Goal: Information Seeking & Learning: Learn about a topic

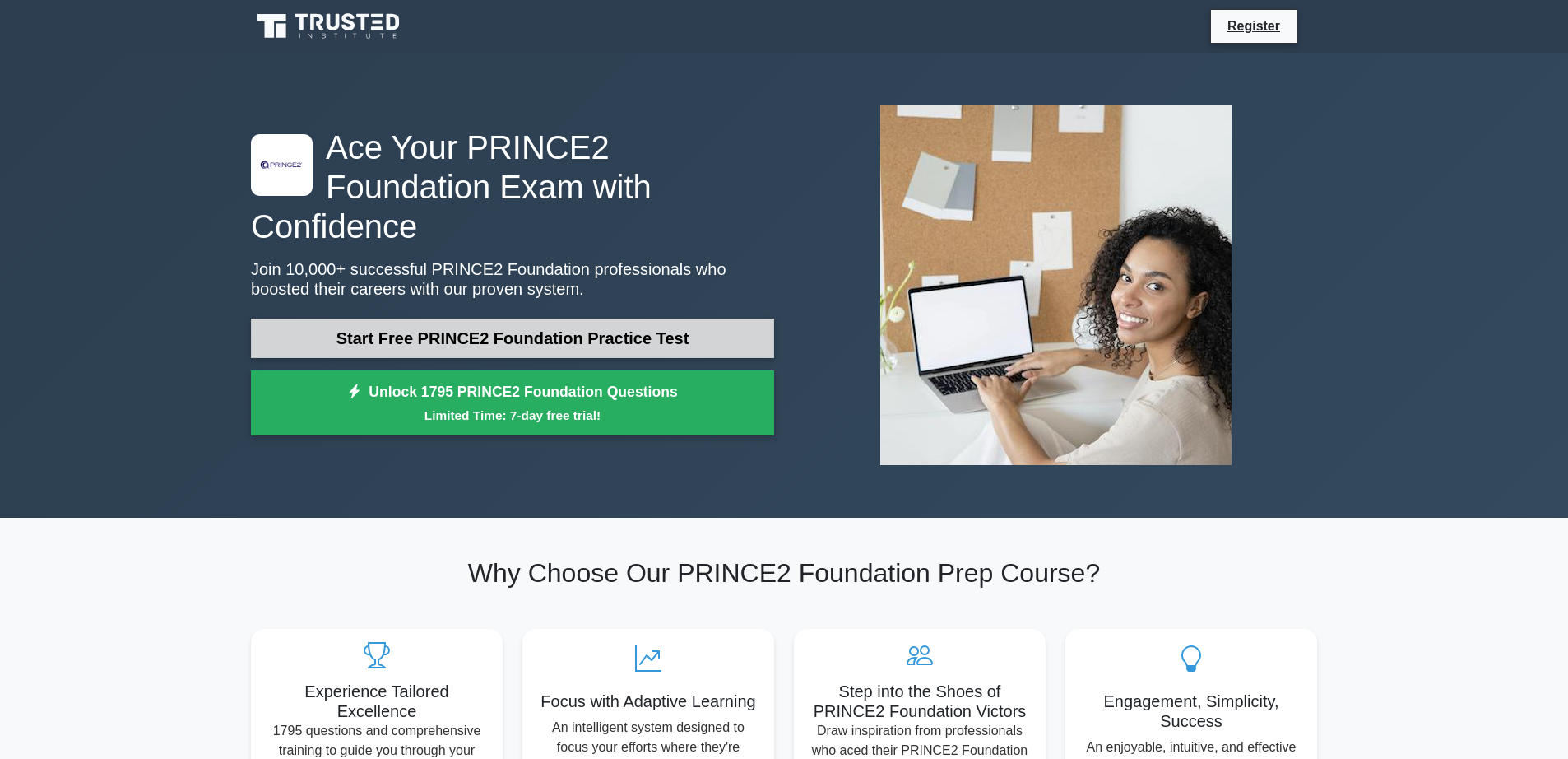
click at [615, 319] on link "Start Free PRINCE2 Foundation Practice Test" at bounding box center [513, 338] width 524 height 39
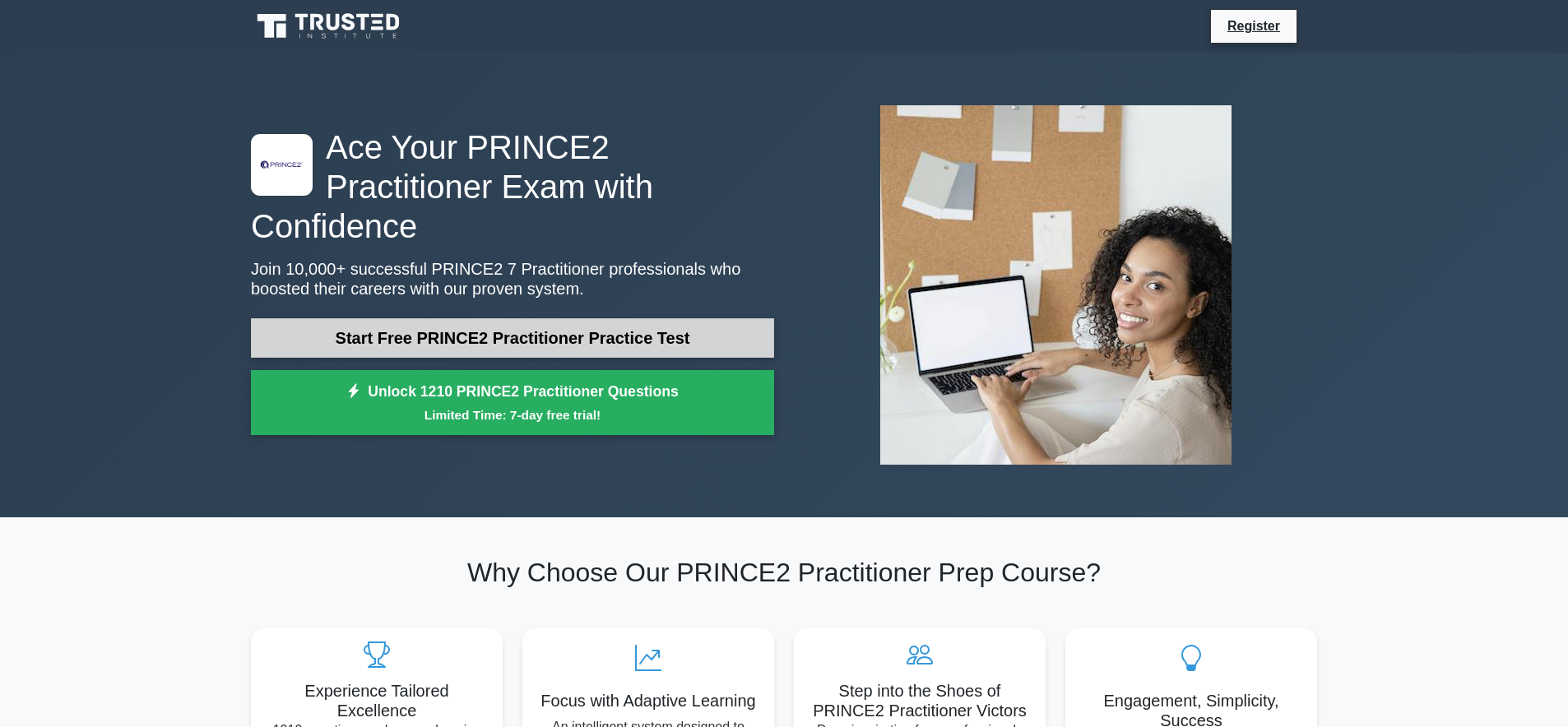
click at [619, 325] on link "Start Free PRINCE2 Practitioner Practice Test" at bounding box center [513, 338] width 524 height 39
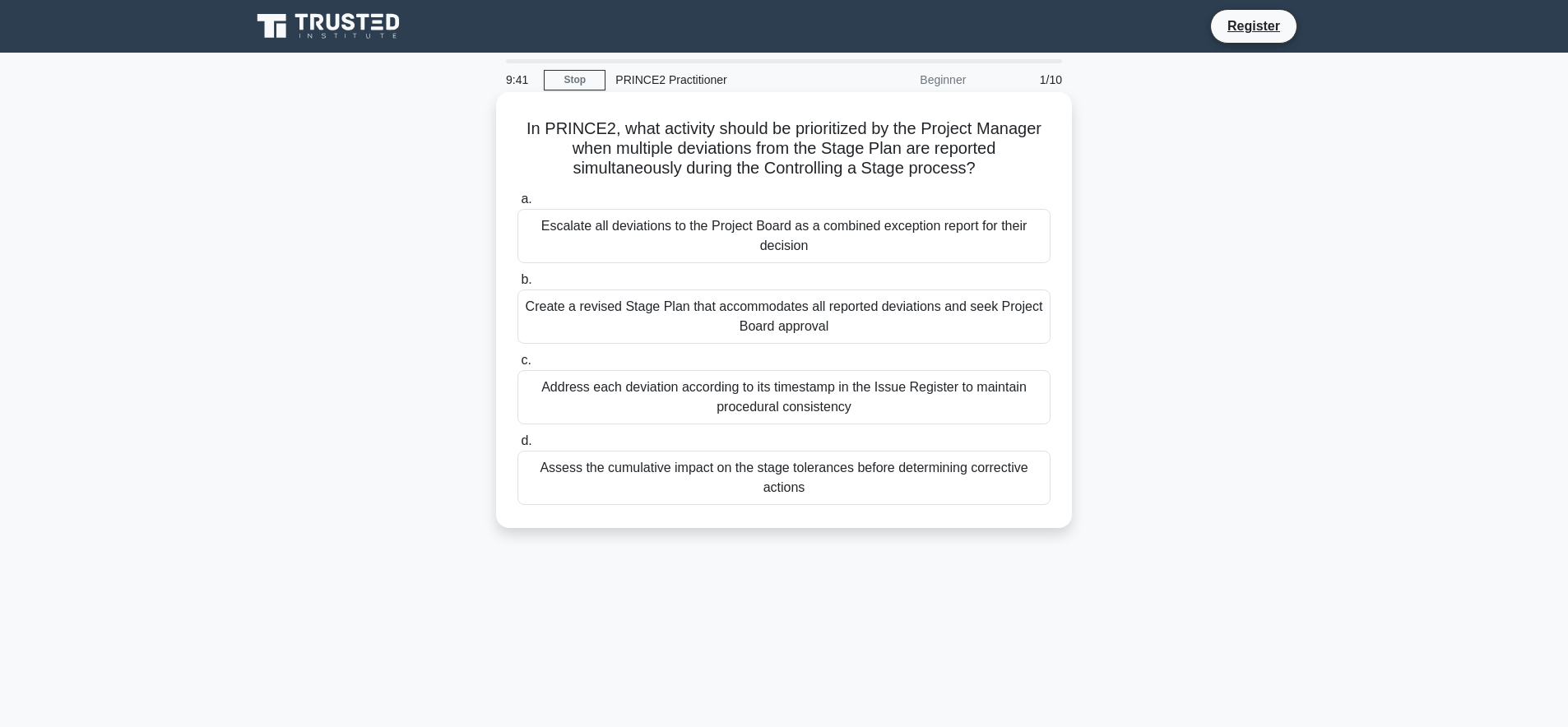
click at [651, 241] on div "Escalate all deviations to the Project Board as a combined exception report for…" at bounding box center [784, 236] width 534 height 54
click at [518, 205] on input "a. Escalate all deviations to the Project Board as a combined exception report …" at bounding box center [518, 199] width 0 height 11
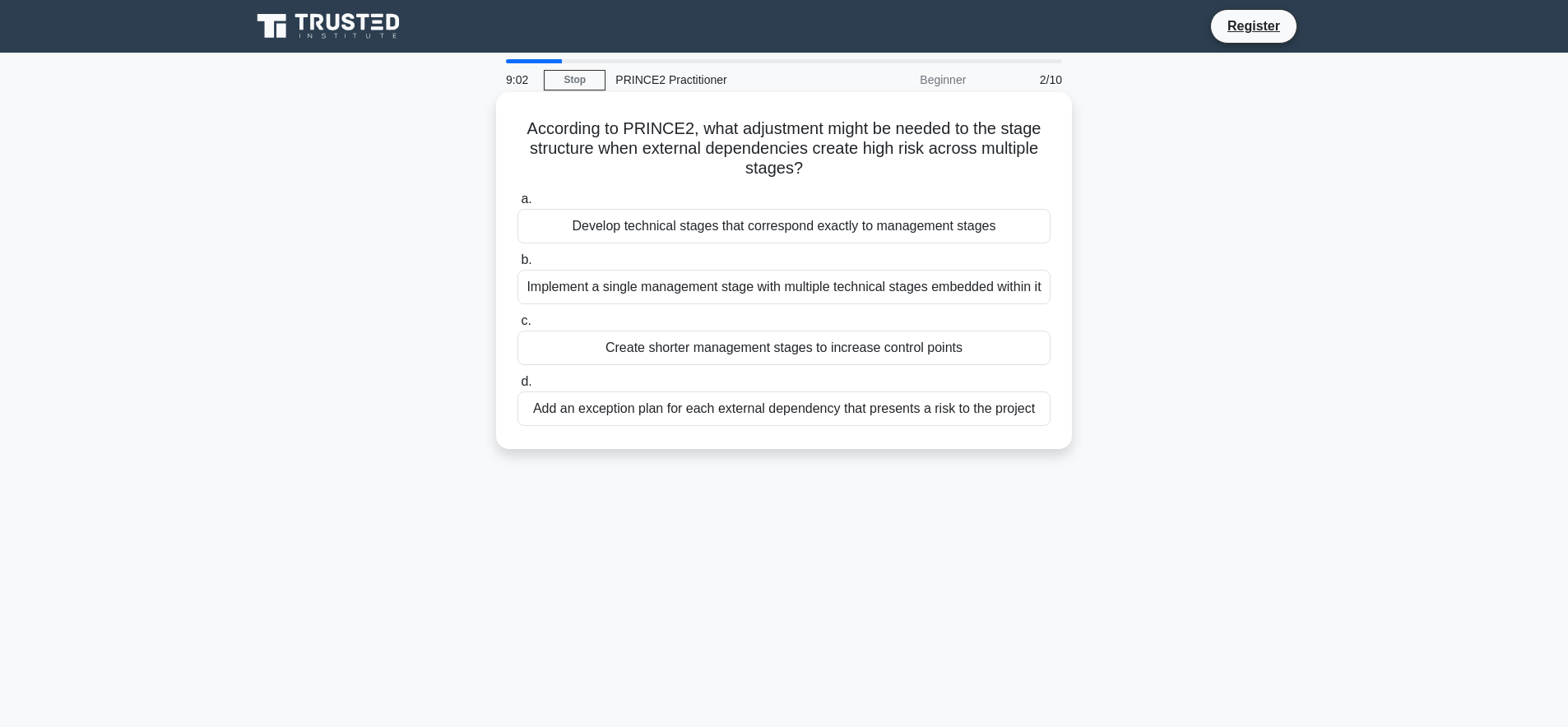
click at [644, 409] on div "Add an exception plan for each external dependency that presents a risk to the …" at bounding box center [784, 409] width 534 height 34
click at [518, 388] on input "d. Add an exception plan for each external dependency that presents a risk to t…" at bounding box center [518, 382] width 0 height 11
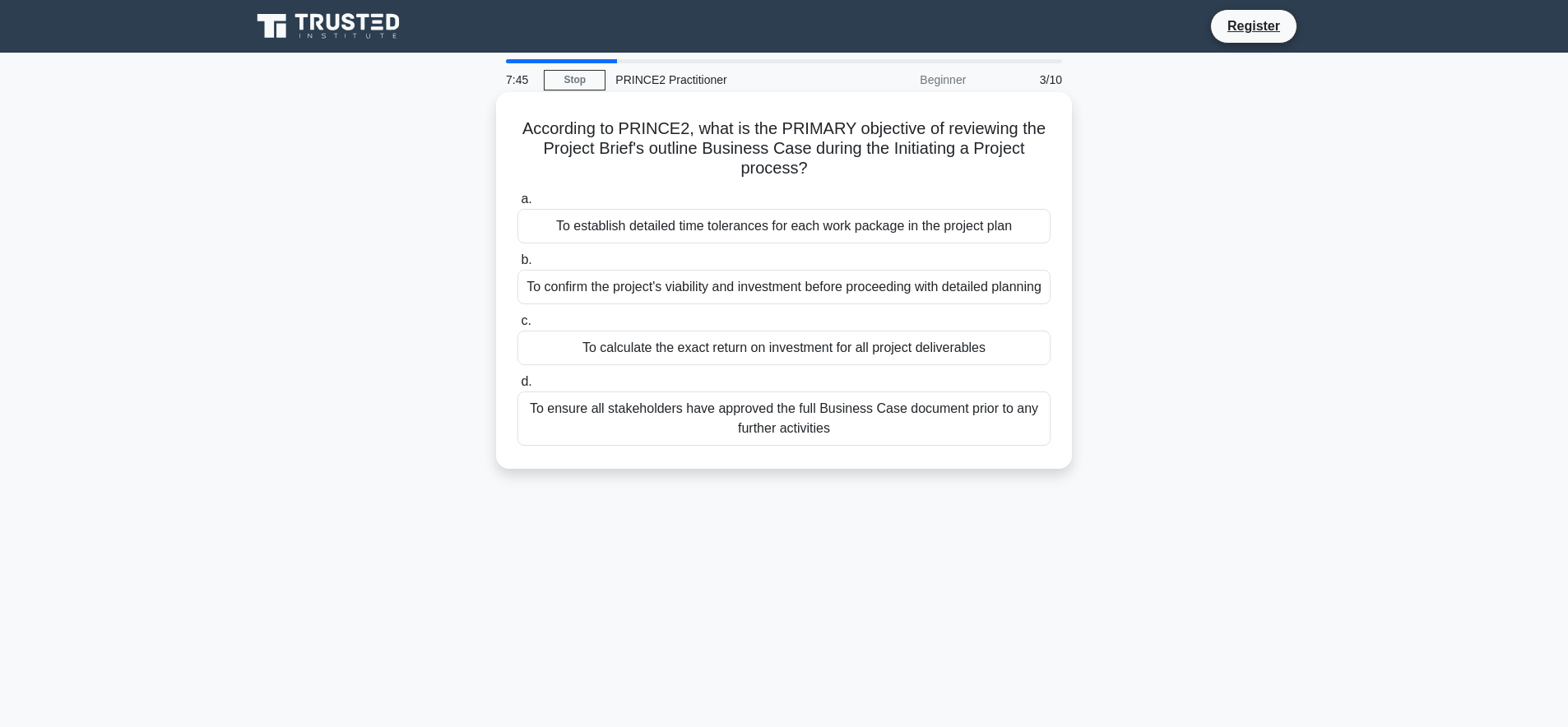
click at [728, 427] on div "To ensure all stakeholders have approved the full Business Case document prior …" at bounding box center [784, 419] width 534 height 54
click at [518, 388] on input "d. To ensure all stakeholders have approved the full Business Case document pri…" at bounding box center [518, 382] width 0 height 11
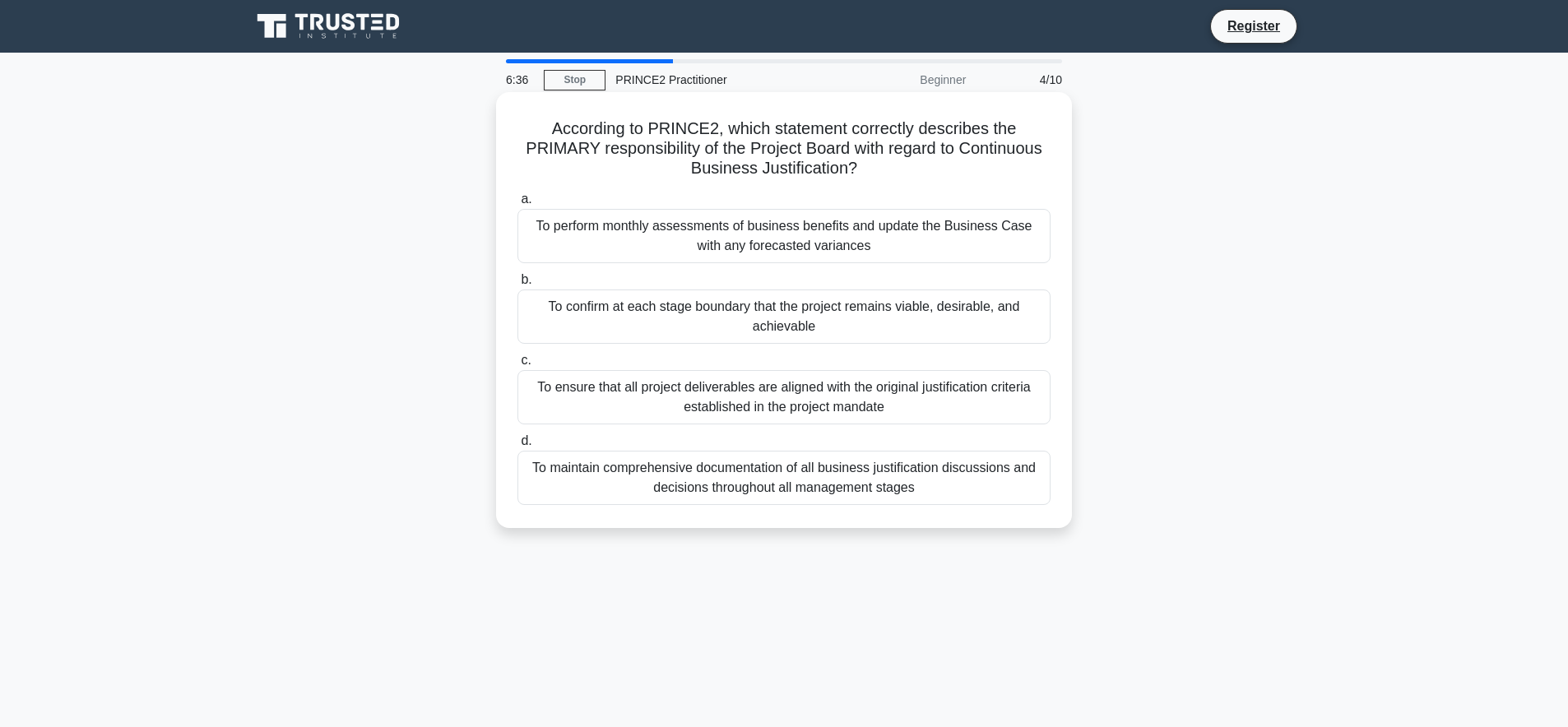
click at [775, 308] on div "To confirm at each stage boundary that the project remains viable, desirable, a…" at bounding box center [784, 316] width 534 height 54
click at [518, 285] on input "b. To confirm at each stage boundary that the project remains viable, desirable…" at bounding box center [518, 280] width 0 height 11
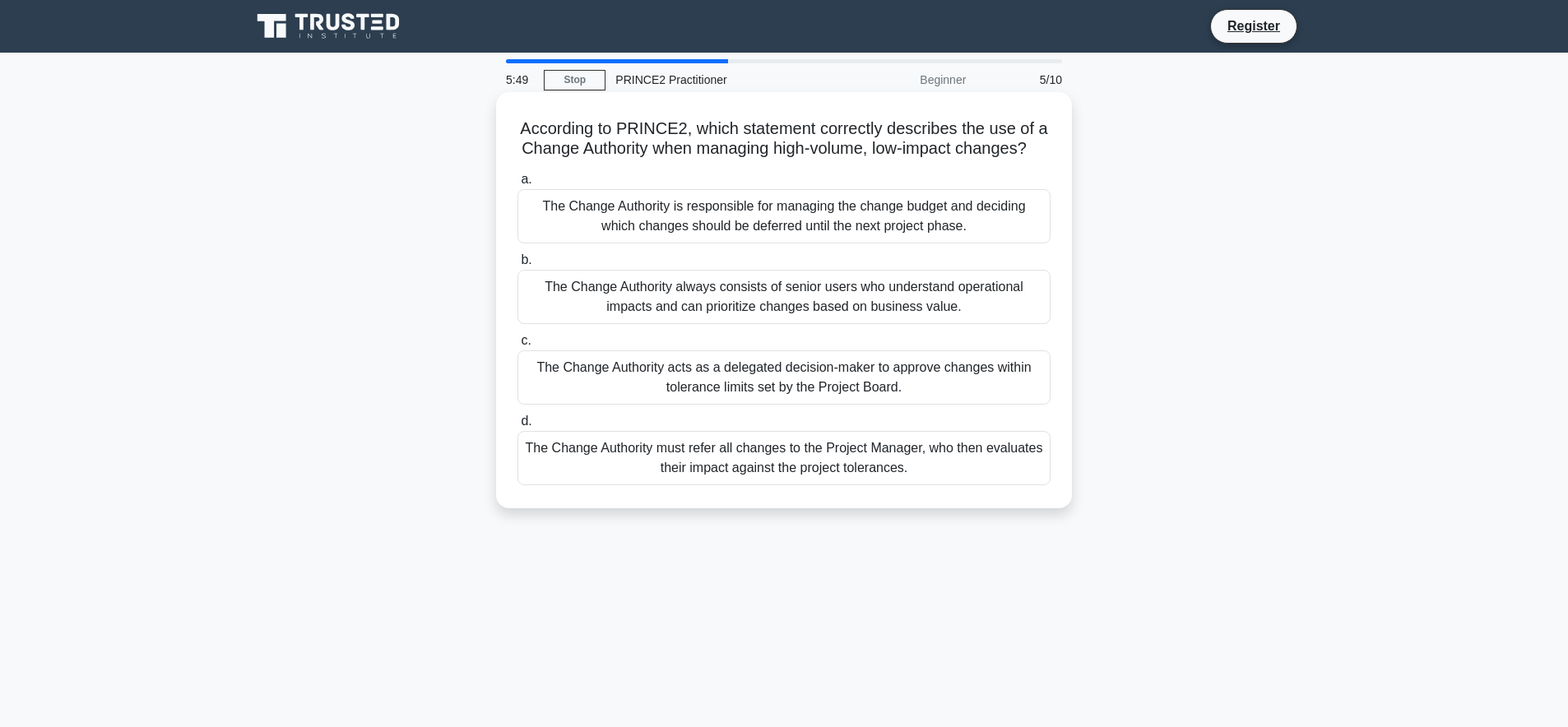
click at [743, 373] on div "The Change Authority acts as a delegated decision-maker to approve changes with…" at bounding box center [784, 377] width 534 height 54
click at [518, 346] on input "c. The Change Authority acts as a delegated decision-maker to approve changes w…" at bounding box center [518, 341] width 0 height 11
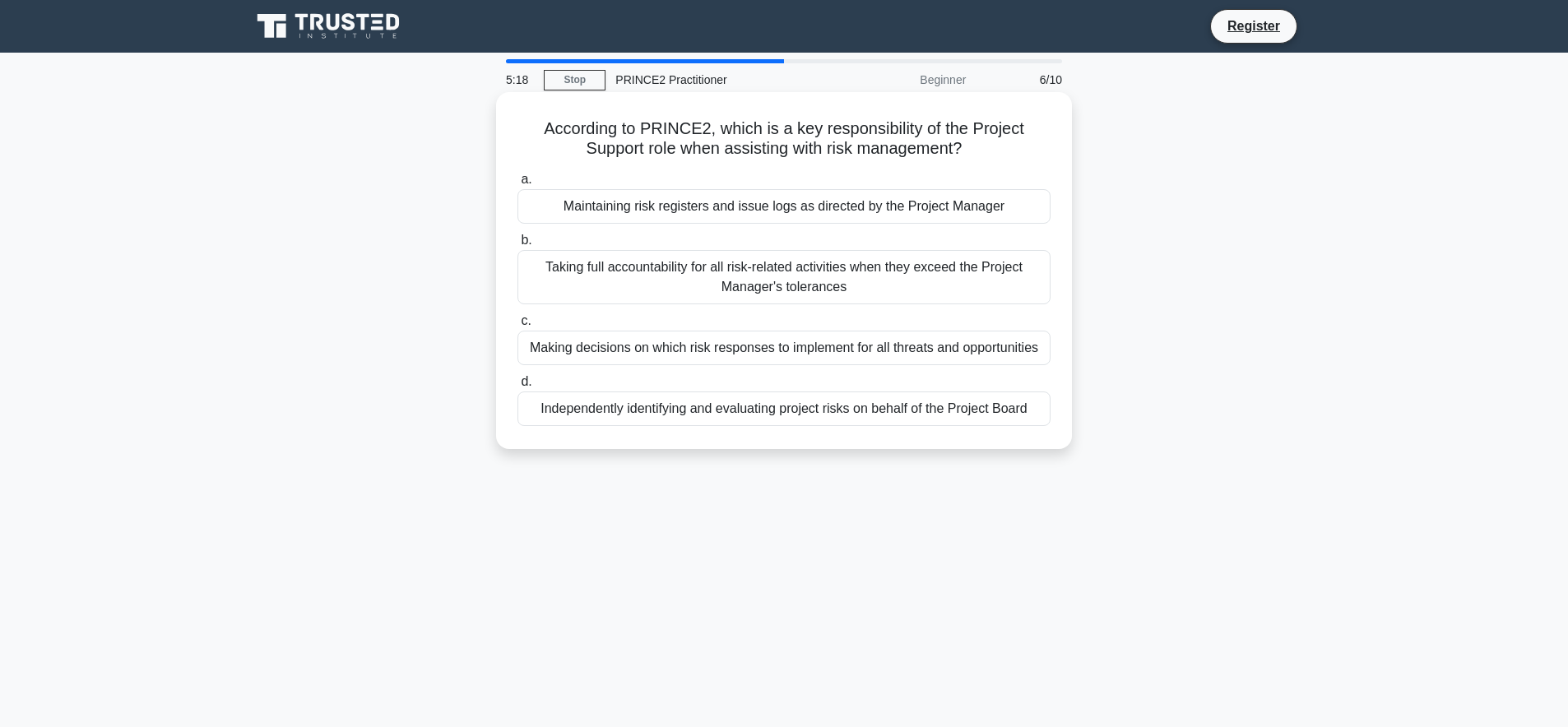
click at [680, 207] on div "Maintaining risk registers and issue logs as directed by the Project Manager" at bounding box center [784, 206] width 534 height 34
click at [518, 185] on input "a. Maintaining risk registers and issue logs as directed by the Project Manager" at bounding box center [518, 179] width 0 height 11
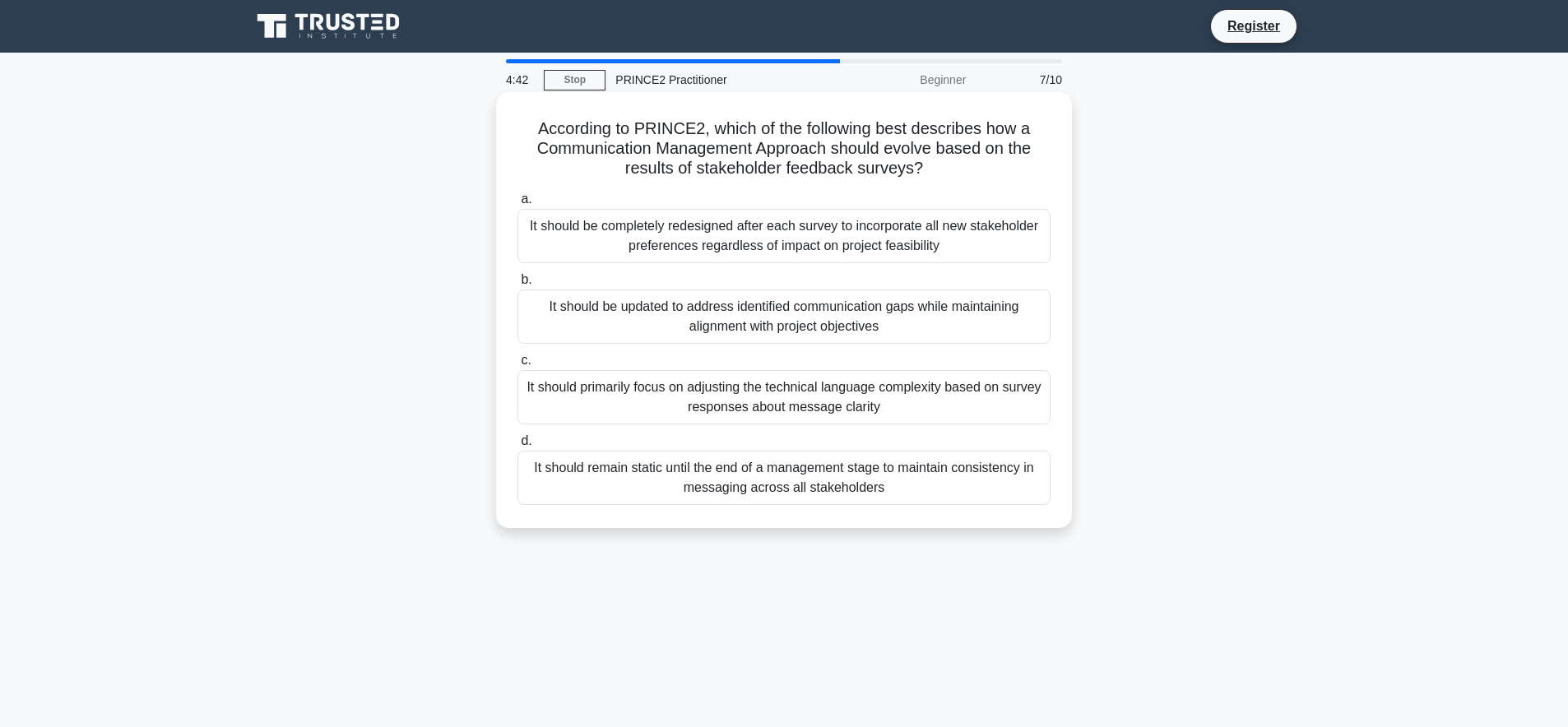
click at [717, 323] on div "It should be updated to address identified communication gaps while maintaining…" at bounding box center [784, 316] width 534 height 54
click at [518, 285] on input "b. It should be updated to address identified communication gaps while maintain…" at bounding box center [518, 280] width 0 height 11
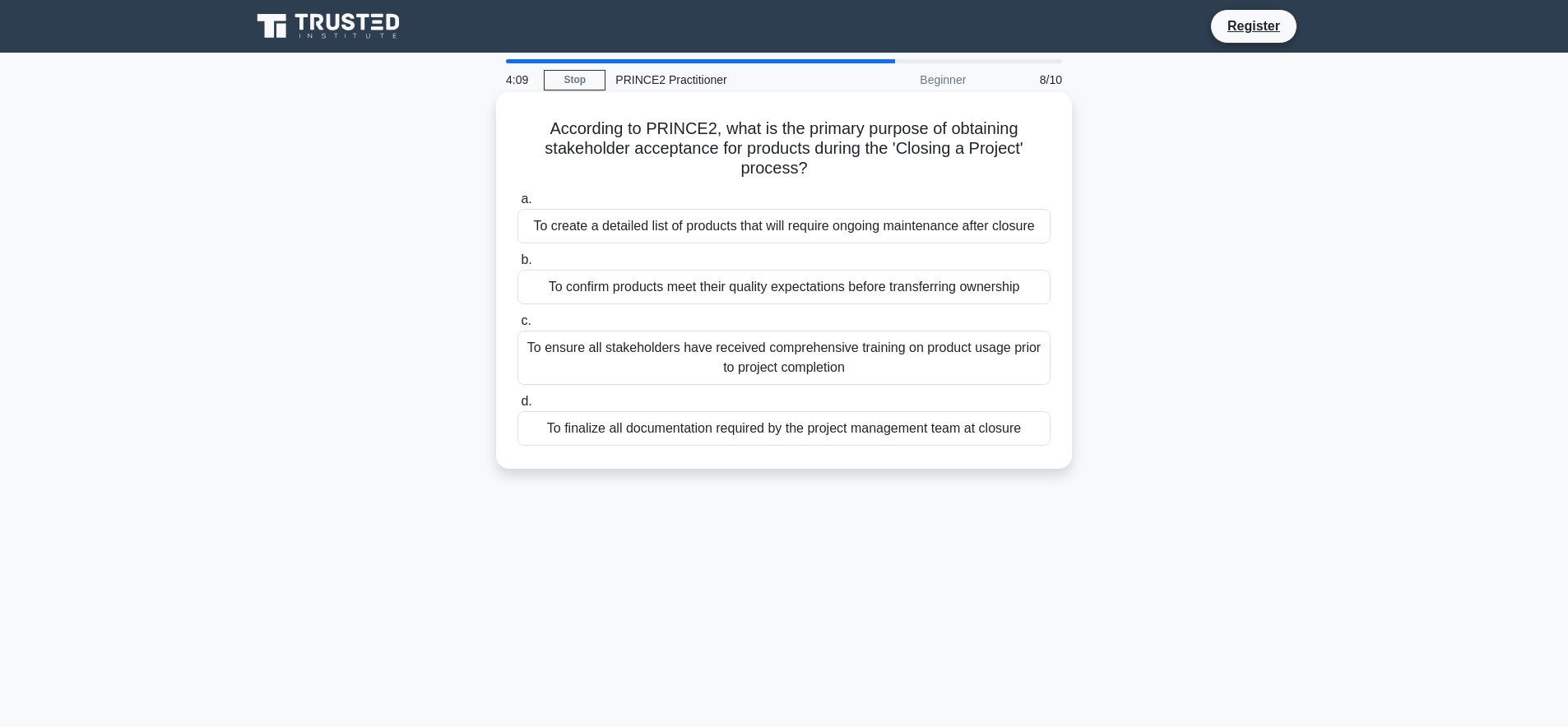
click at [668, 295] on div "To confirm products meet their quality expectations before transferring ownersh…" at bounding box center [784, 287] width 534 height 34
click at [518, 266] on input "b. To confirm products meet their quality expectations before transferring owne…" at bounding box center [518, 260] width 0 height 11
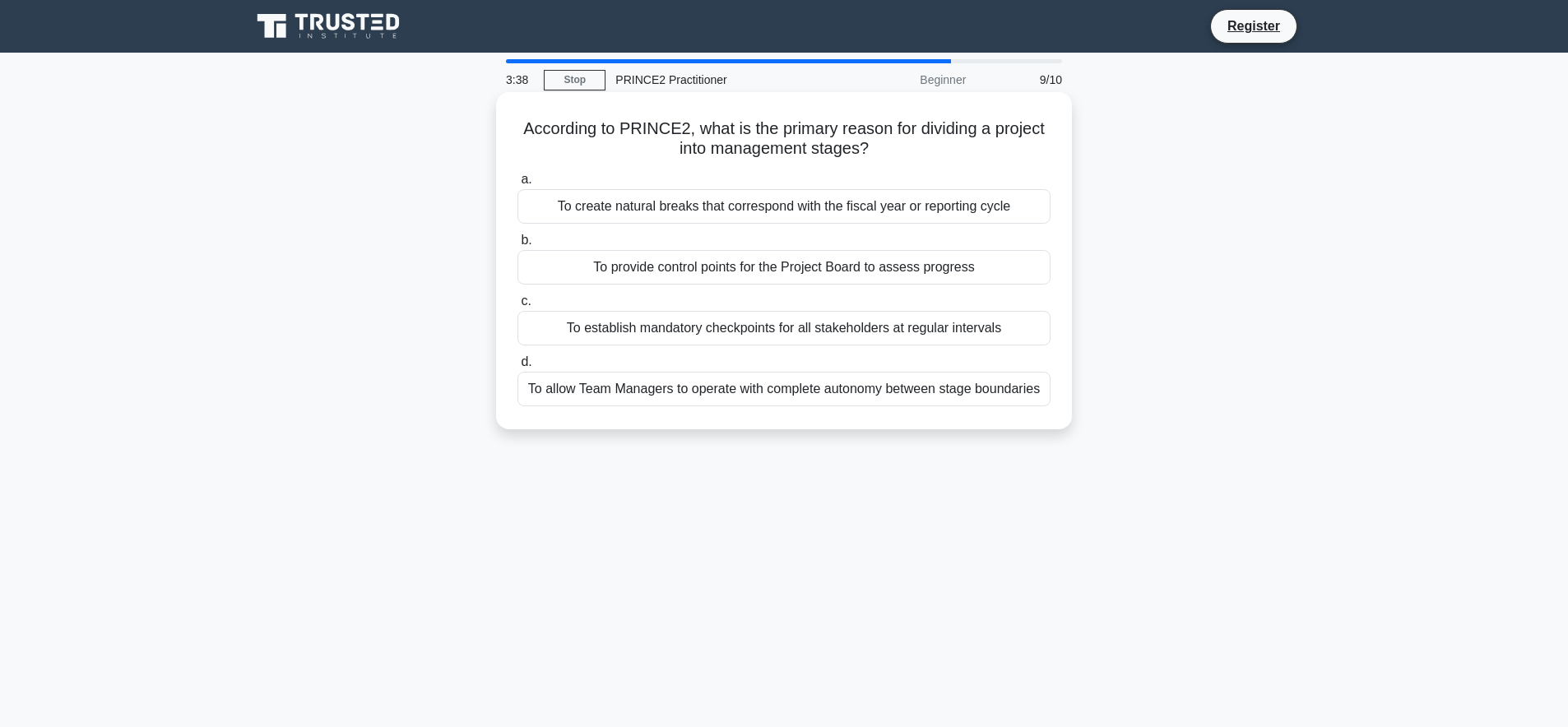
click at [642, 268] on div "To provide control points for the Project Board to assess progress" at bounding box center [784, 267] width 534 height 34
click at [518, 246] on input "b. To provide control points for the Project Board to assess progress" at bounding box center [518, 240] width 0 height 11
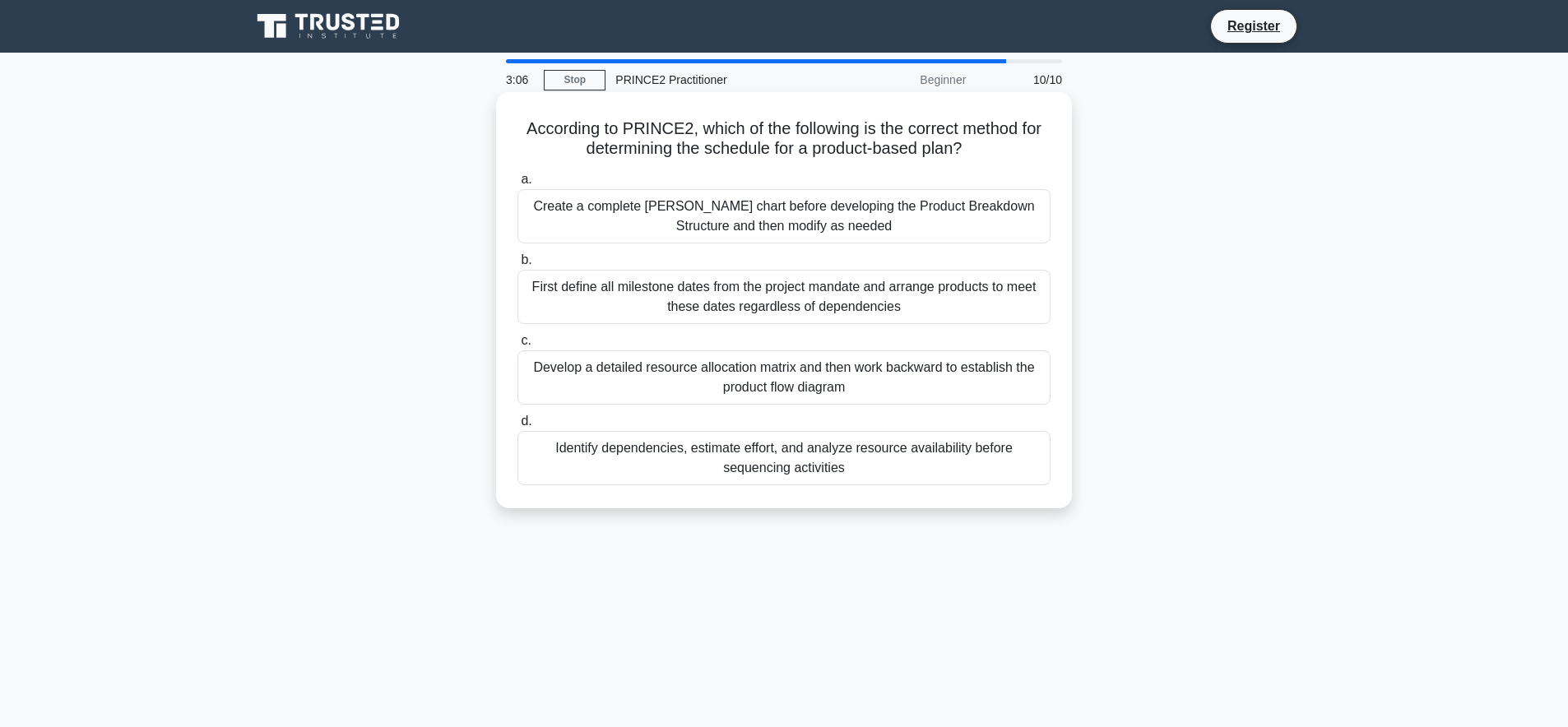
click at [722, 470] on div "Identify dependencies, estimate effort, and analyze resource availability befor…" at bounding box center [784, 458] width 534 height 54
click at [518, 427] on input "d. Identify dependencies, estimate effort, and analyze resource availability be…" at bounding box center [518, 421] width 0 height 11
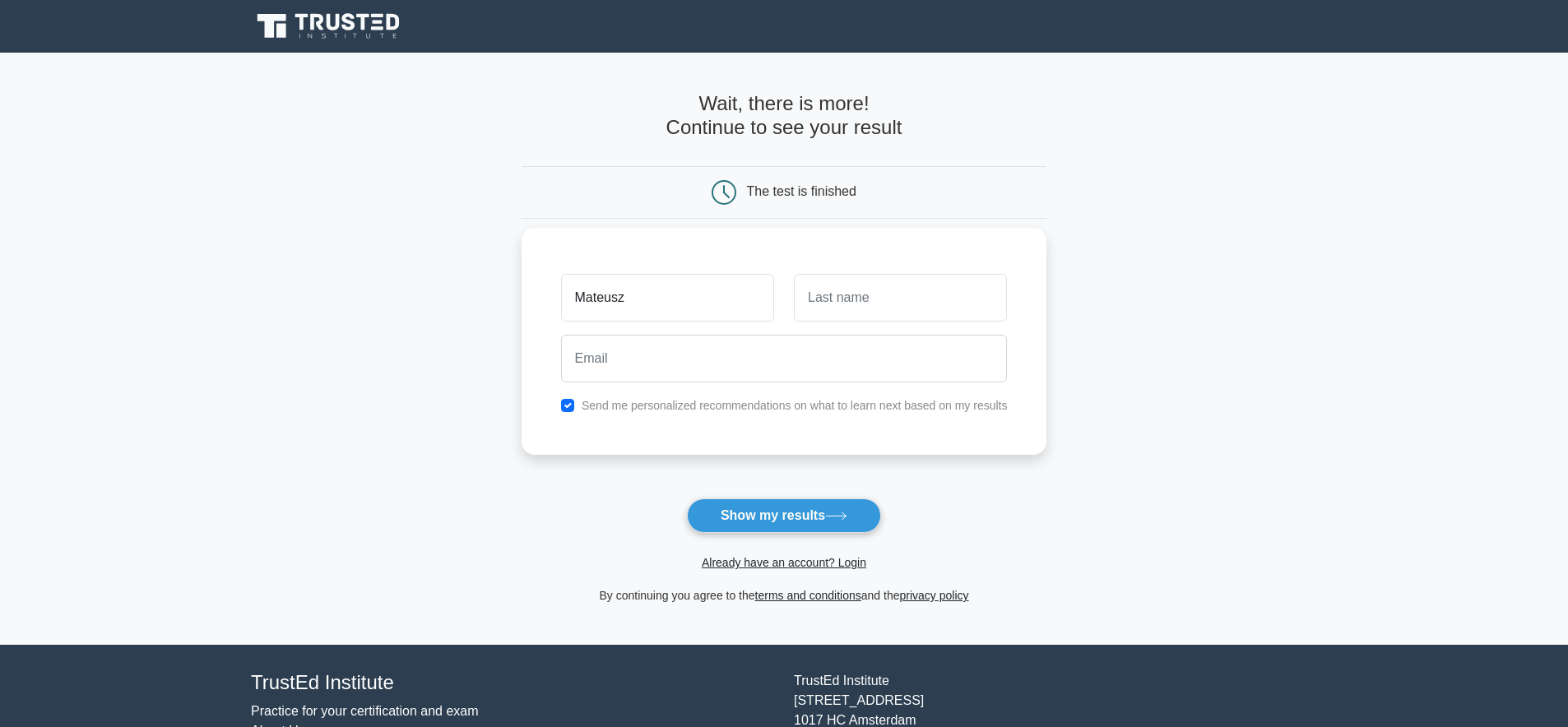
type input "Mateusz"
type input "S"
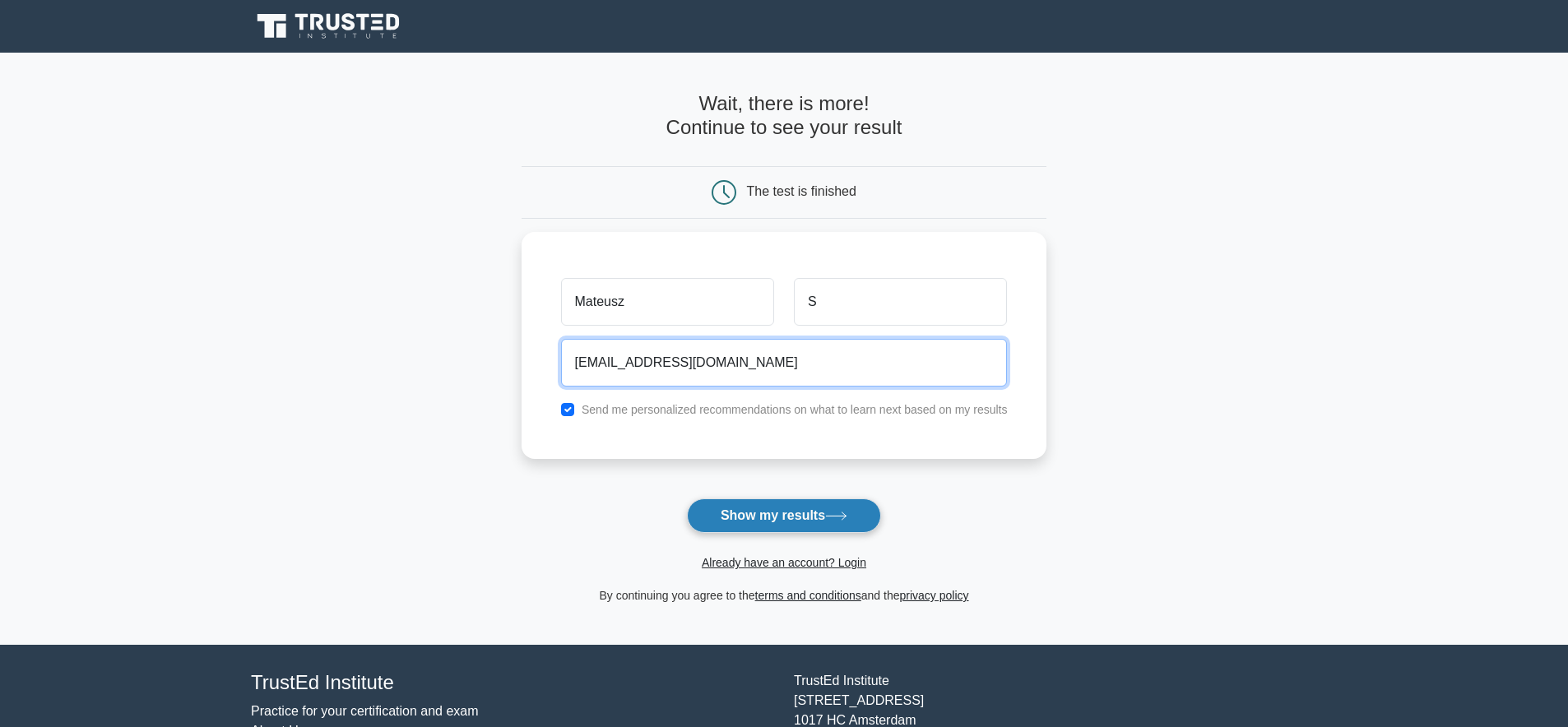
type input "[EMAIL_ADDRESS][DOMAIN_NAME]"
click at [815, 528] on button "Show my results" at bounding box center [784, 515] width 194 height 34
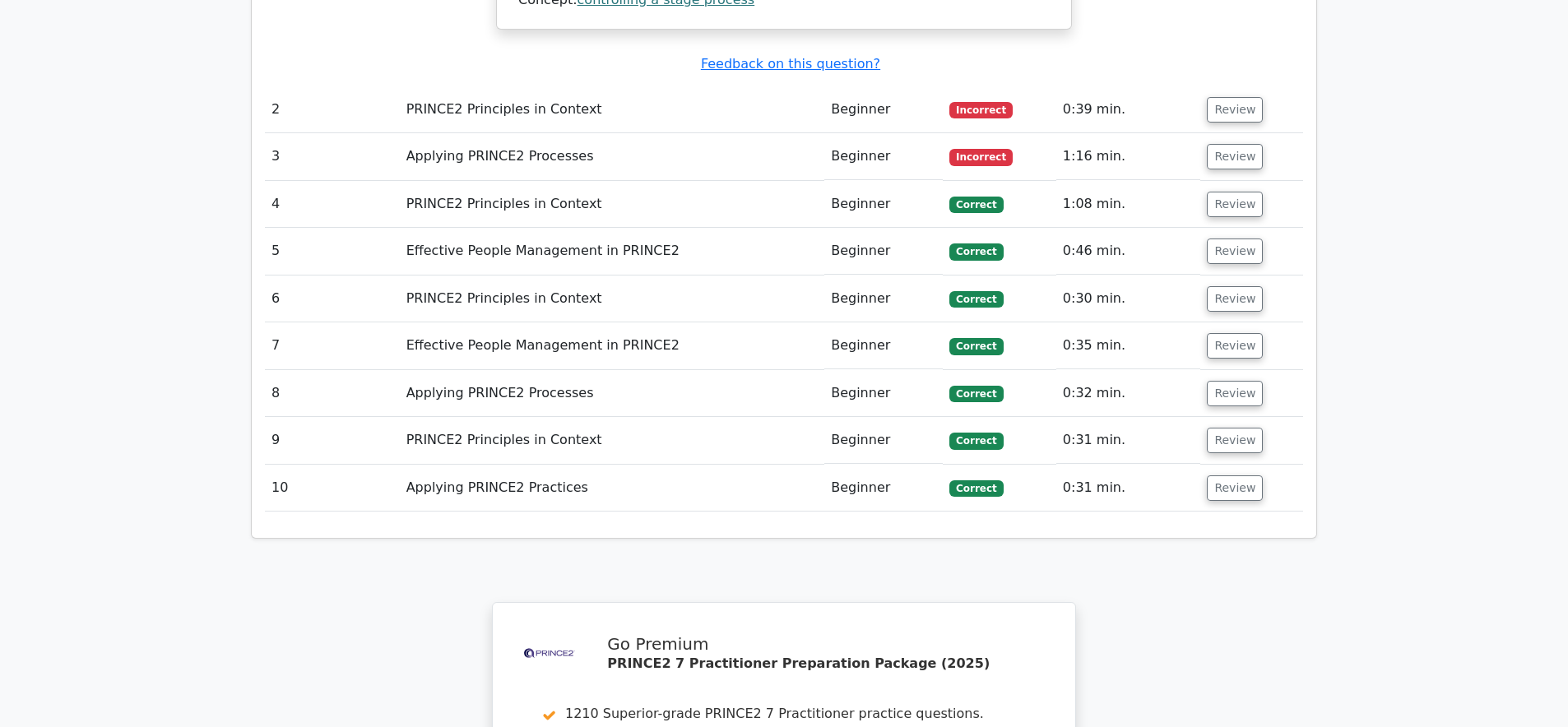
scroll to position [2034, 0]
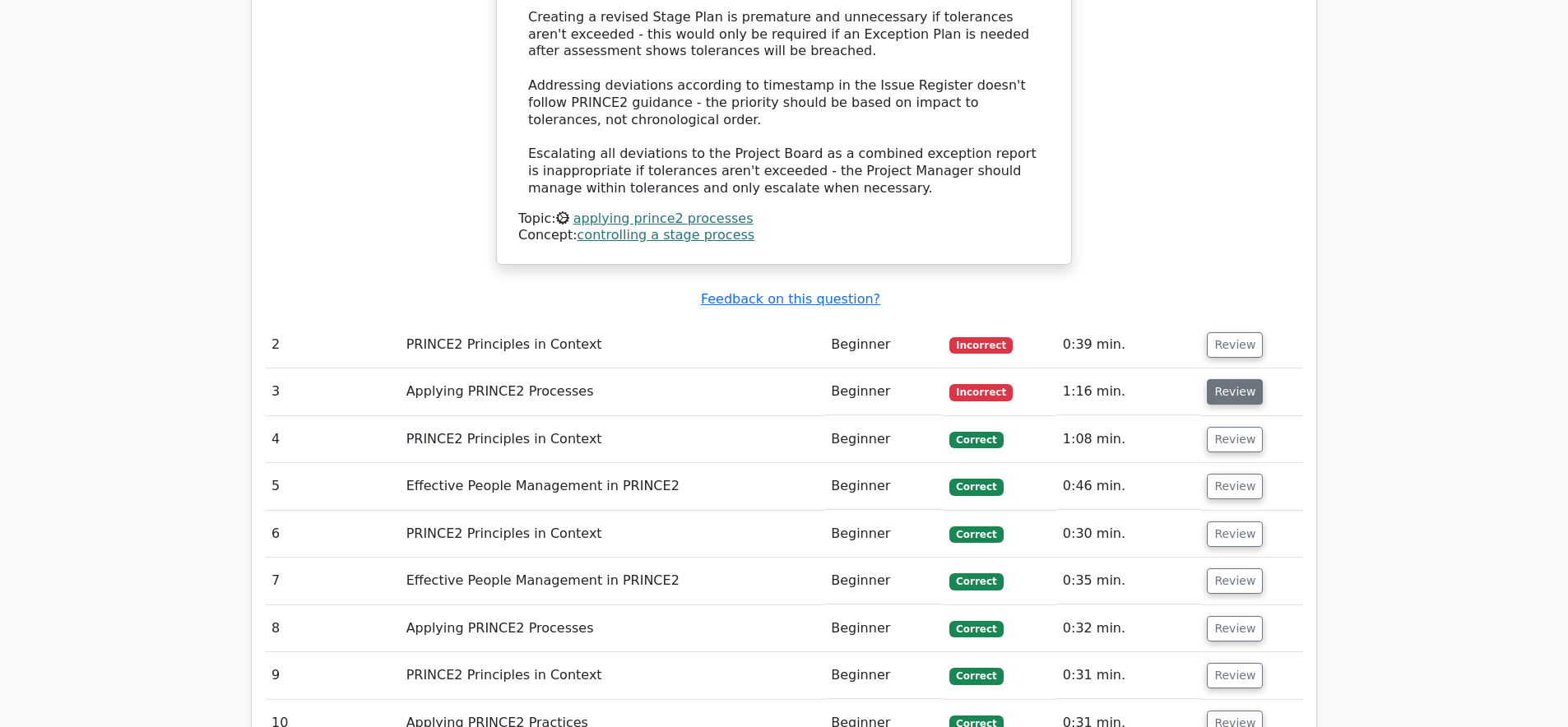
click at [1207, 379] on button "Review" at bounding box center [1235, 392] width 56 height 26
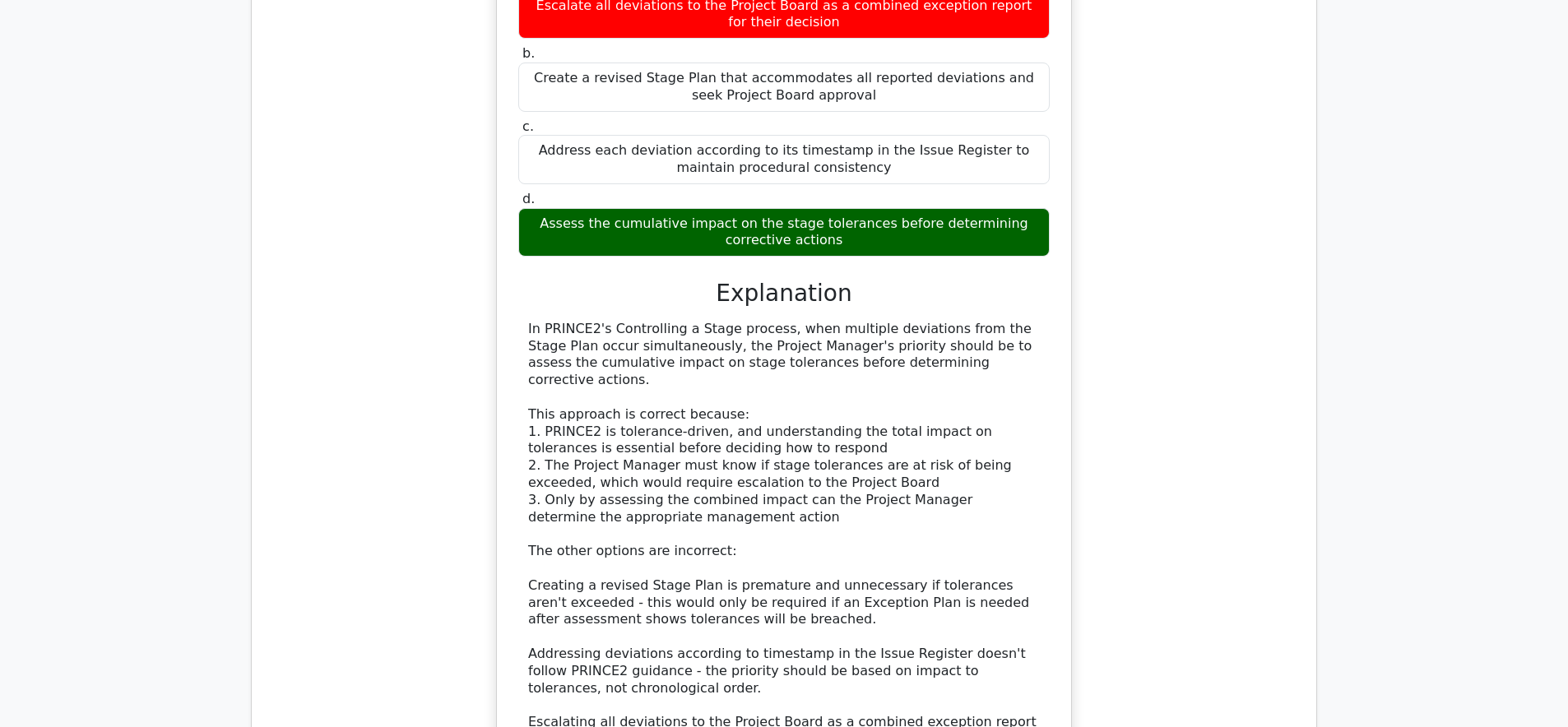
scroll to position [367, 0]
